Goal: Complete application form

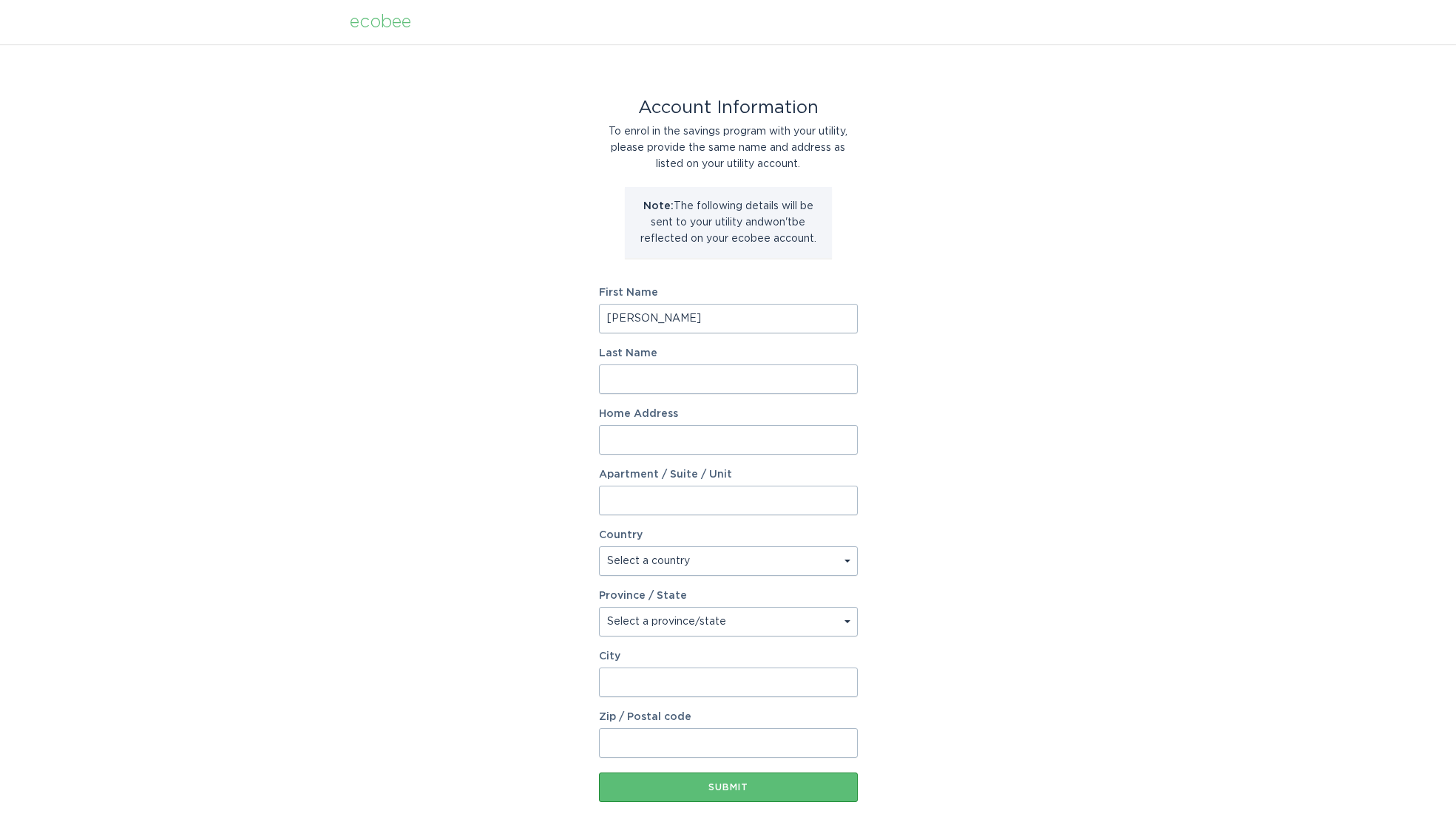
type input "[PERSON_NAME]"
type input "313 [PERSON_NAME]"
click at [736, 440] on input "313 [PERSON_NAME]" at bounding box center [728, 440] width 259 height 29
click at [851, 440] on input "313 [PERSON_NAME]" at bounding box center [728, 440] width 259 height 29
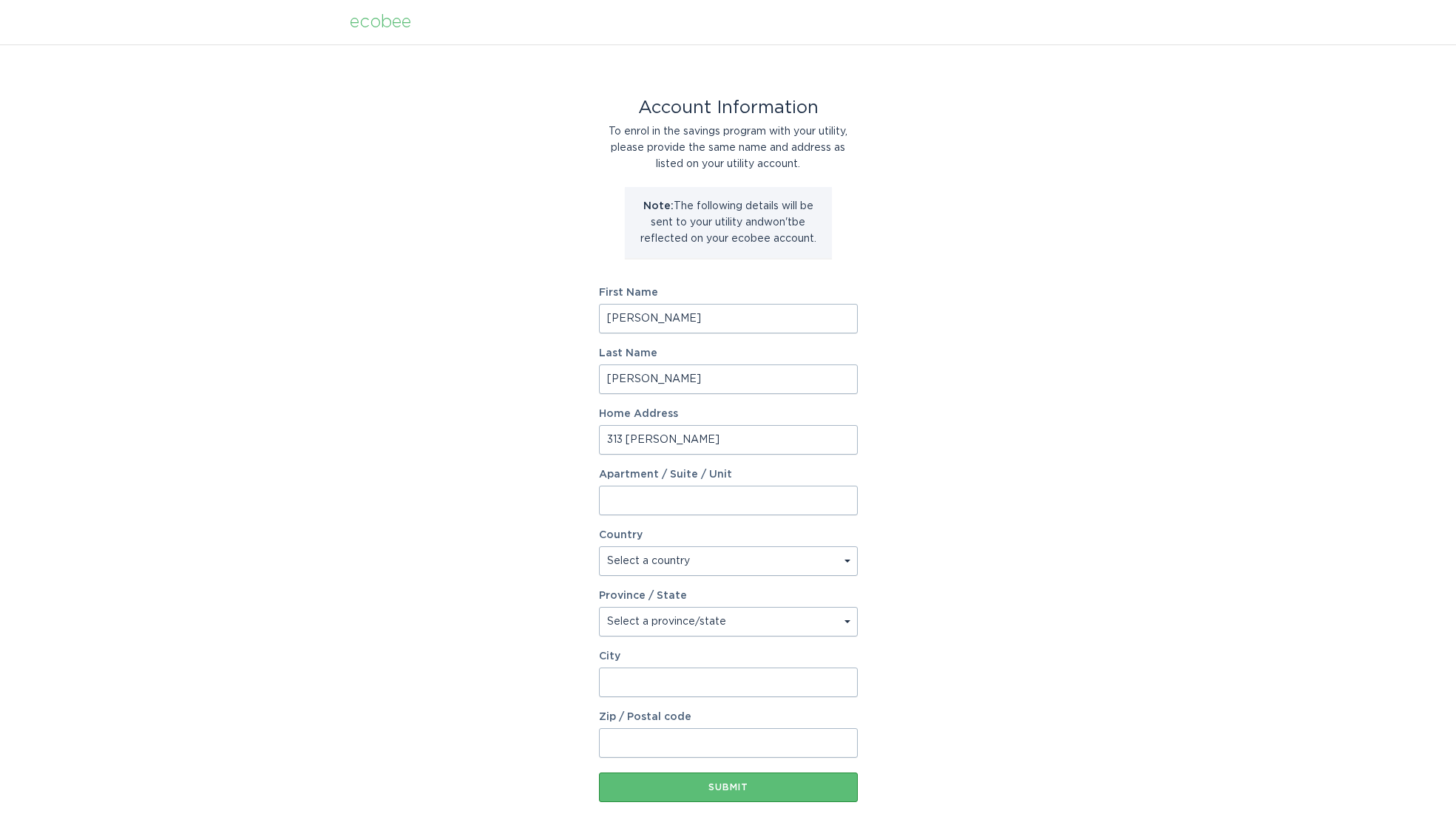
click at [837, 440] on input "313 [PERSON_NAME]" at bounding box center [728, 440] width 259 height 29
select select "US"
type input "[GEOGRAPHIC_DATA]"
type input "94015"
click at [577, 503] on div "Account Information To enrol in the savings program with your utility, please p…" at bounding box center [728, 452] width 1456 height 816
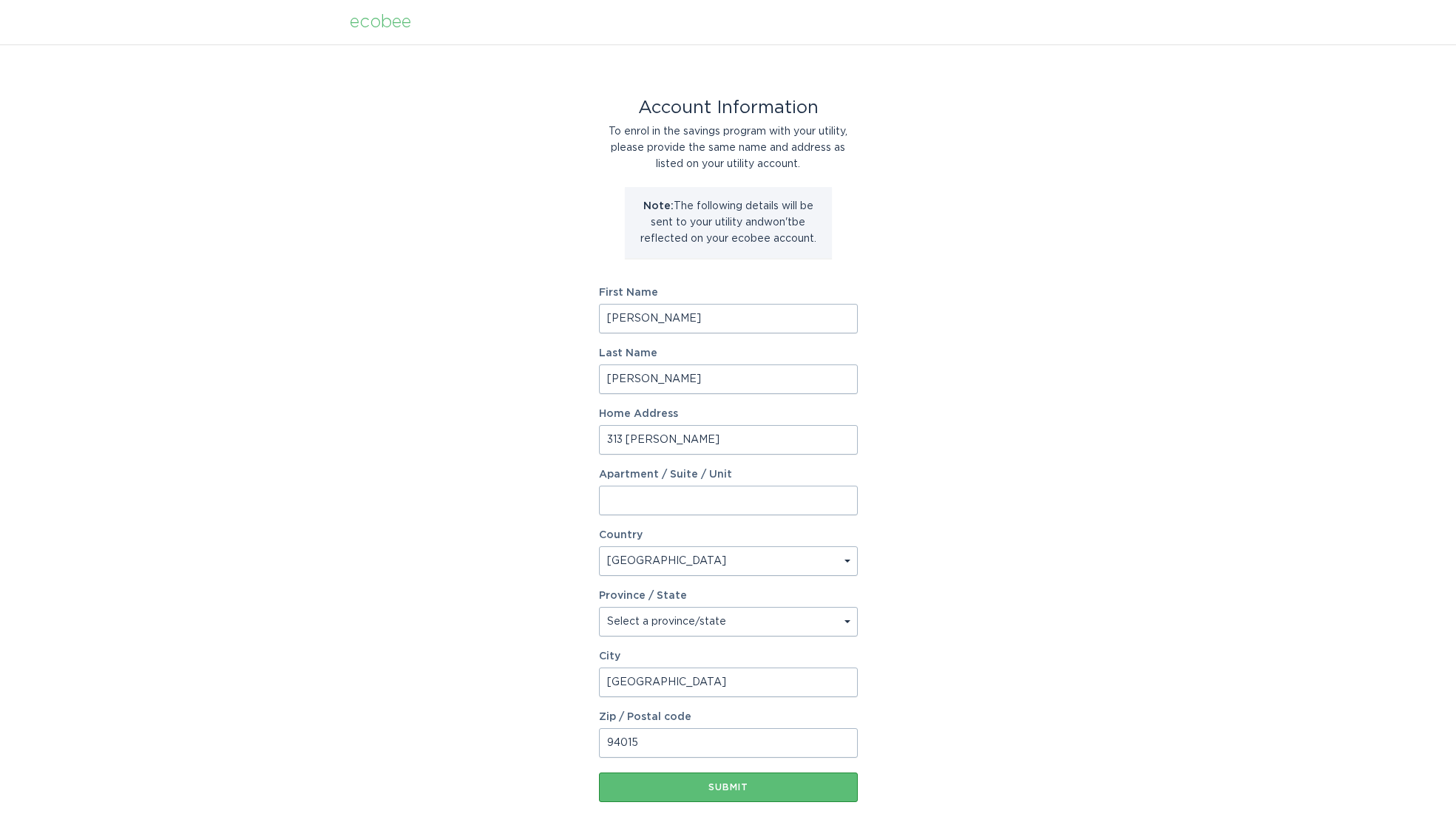
click at [710, 644] on form "First Name [PERSON_NAME] Last Name [PERSON_NAME] Home Address 313 [PERSON_NAME]…" at bounding box center [728, 544] width 259 height 514
select select "CA"
click at [507, 587] on div "Account Information To enrol in the savings program with your utility, please p…" at bounding box center [728, 452] width 1456 height 816
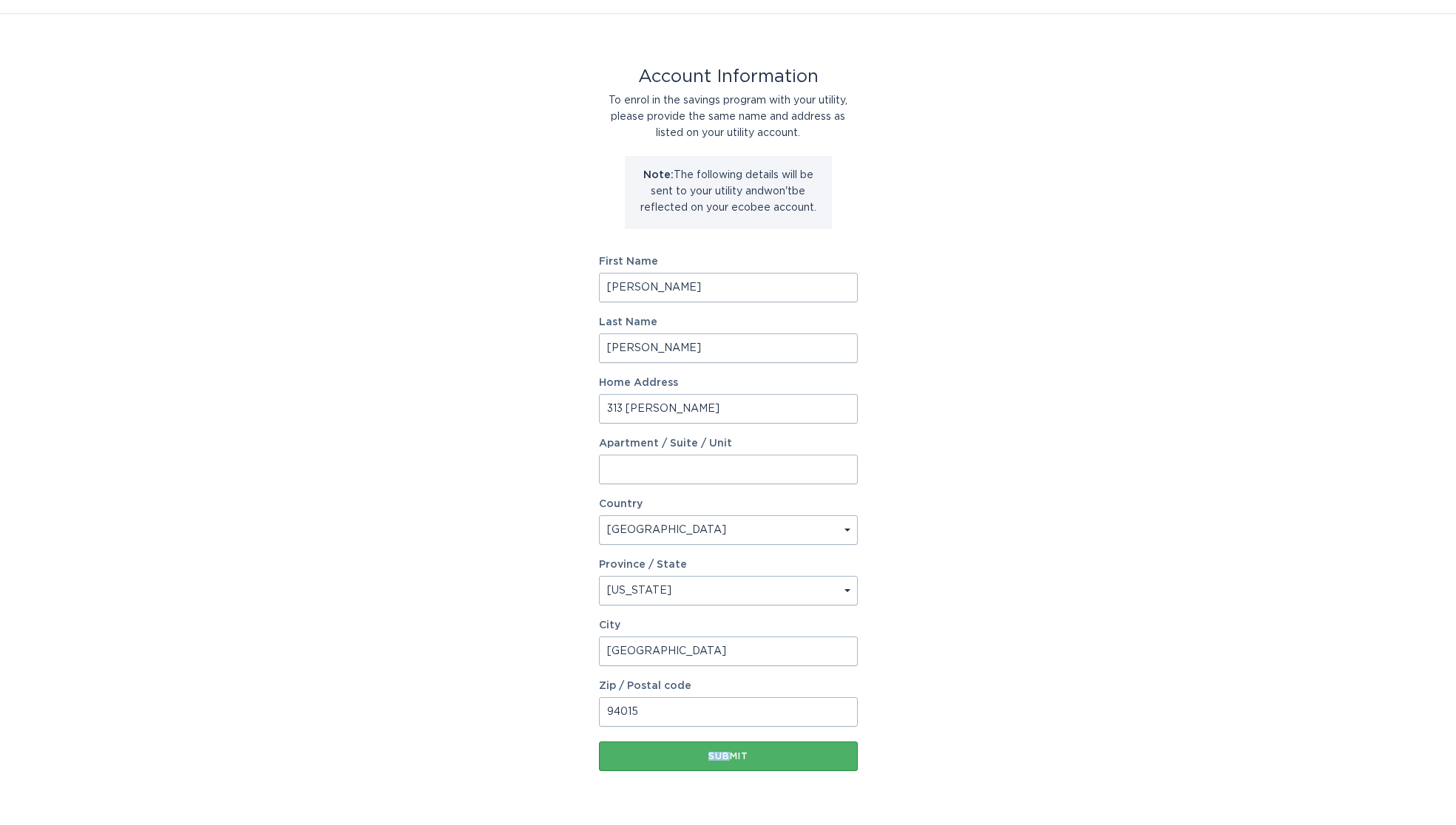
drag, startPoint x: 728, startPoint y: 741, endPoint x: 728, endPoint y: 751, distance: 10.0
click at [728, 751] on form "First Name [PERSON_NAME] Last Name [PERSON_NAME] Home Address 313 [PERSON_NAME]…" at bounding box center [728, 513] width 259 height 514
click at [728, 751] on div "Submit" at bounding box center [728, 755] width 244 height 9
